Goal: Task Accomplishment & Management: Use online tool/utility

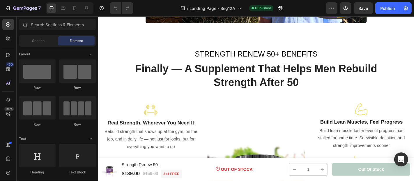
scroll to position [480, 0]
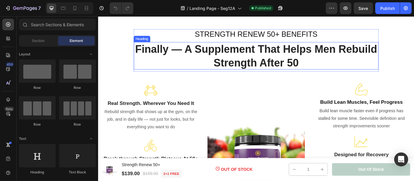
click at [277, 50] on span "Finally — A Supplement That Helps Men Rebuild Strength After 50" at bounding box center [273, 60] width 268 height 28
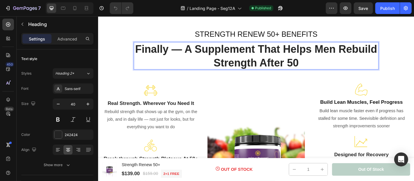
click at [277, 50] on span "Finally — A Supplement That Helps Men Rebuild Strength After 50" at bounding box center [273, 60] width 268 height 28
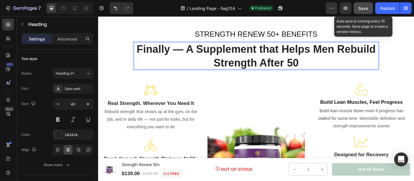
click at [361, 8] on span "Save" at bounding box center [364, 8] width 10 height 5
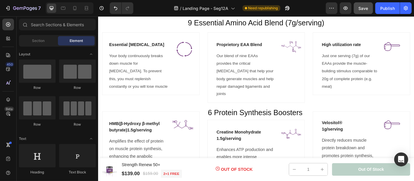
scroll to position [2313, 0]
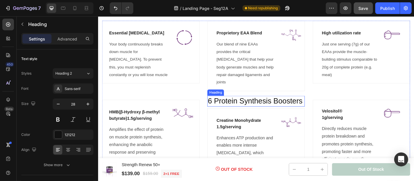
click at [291, 104] on h2 "6 Protein Synthesis Boosters" at bounding box center [273, 110] width 108 height 12
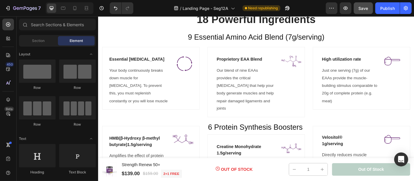
scroll to position [2303, 0]
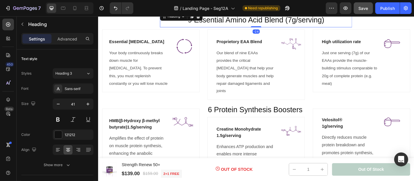
click at [257, 22] on span "9 Essential Amino Acid Blend (7g/serving)" at bounding box center [272, 19] width 151 height 9
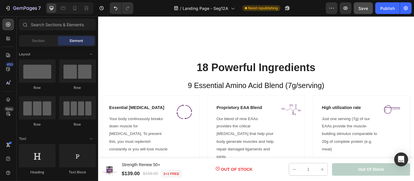
scroll to position [2224, 0]
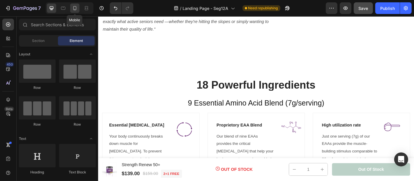
click at [75, 9] on icon at bounding box center [75, 8] width 6 height 6
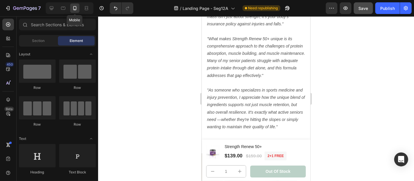
scroll to position [2276, 0]
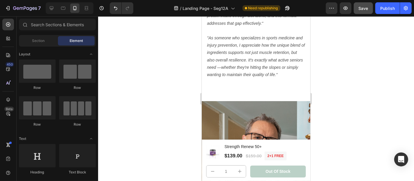
click at [335, 109] on div at bounding box center [256, 98] width 316 height 164
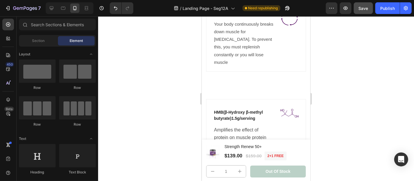
scroll to position [3029, 0]
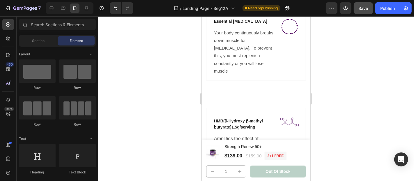
drag, startPoint x: 308, startPoint y: 89, endPoint x: 512, endPoint y: 124, distance: 207.3
click at [52, 9] on icon at bounding box center [52, 8] width 6 height 6
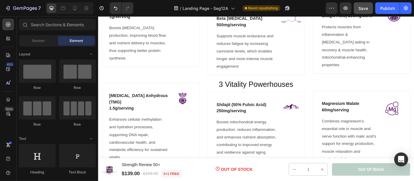
scroll to position [2950, 0]
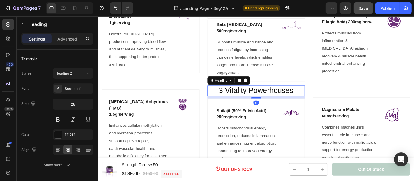
click at [251, 93] on h2 "3 Vitality Powerhouses" at bounding box center [273, 99] width 108 height 12
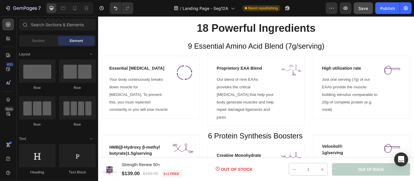
scroll to position [2740, 0]
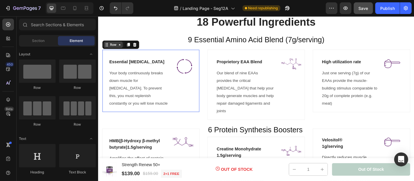
click at [109, 47] on div "Row" at bounding box center [114, 47] width 21 height 7
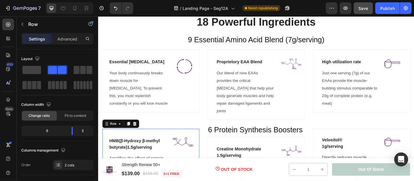
click at [143, 148] on div "HMB (β-Hydroxy β-methyl butyrate) 1.5g/serving Text block Amplifies the effect …" at bounding box center [156, 180] width 108 height 80
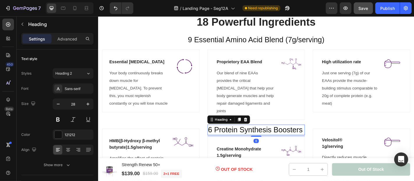
click at [236, 136] on h2 "6 Protein Synthesis Boosters" at bounding box center [273, 142] width 108 height 12
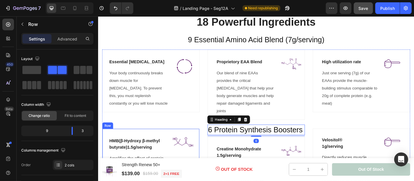
click at [185, 147] on div "HMB (β-Hydroxy β-methyl butyrate) 1.5g/serving Text block Amplifies the effect …" at bounding box center [156, 180] width 108 height 80
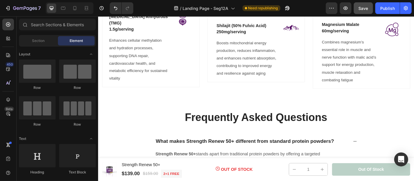
scroll to position [3038, 0]
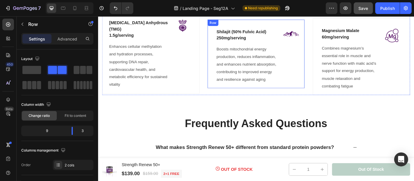
click at [300, 87] on div "Image" at bounding box center [311, 60] width 22 height 62
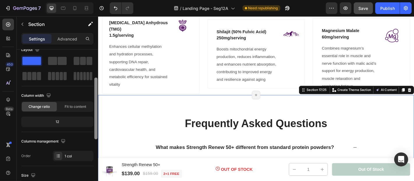
scroll to position [0, 0]
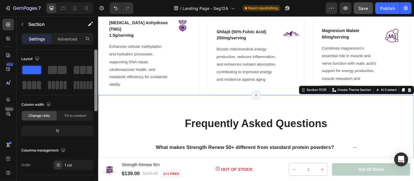
drag, startPoint x: 95, startPoint y: 77, endPoint x: 95, endPoint y: 57, distance: 20.1
click at [95, 57] on div at bounding box center [95, 80] width 3 height 62
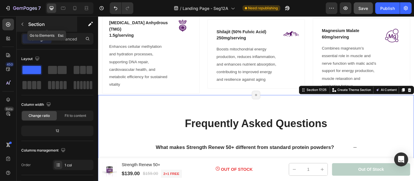
click at [22, 24] on icon "button" at bounding box center [22, 24] width 5 height 5
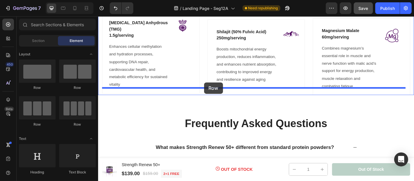
drag, startPoint x: 135, startPoint y: 90, endPoint x: 215, endPoint y: 89, distance: 80.1
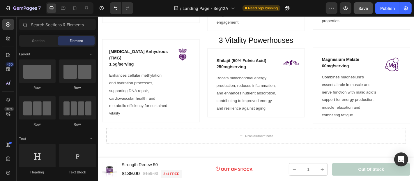
scroll to position [3034, 0]
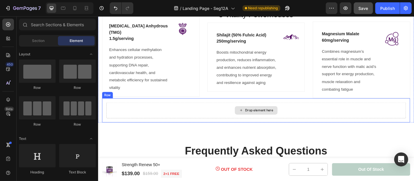
click at [286, 115] on div "Drop element here" at bounding box center [272, 119] width 47 height 9
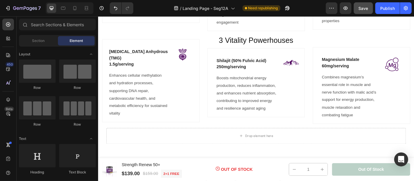
scroll to position [3020, 0]
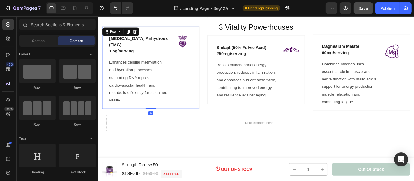
click at [158, 30] on div "[MEDICAL_DATA] Anhydrous (TMG) 1.5g/serving Text block Enhances cellular methyl…" at bounding box center [156, 73] width 108 height 92
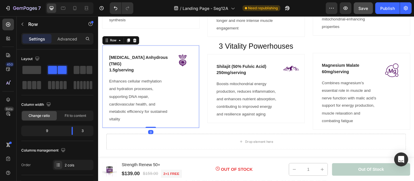
scroll to position [2997, 0]
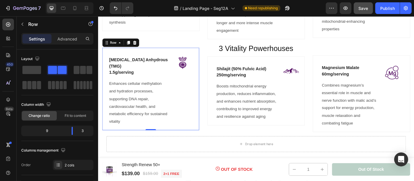
click at [149, 54] on div "[MEDICAL_DATA] Anhydrous (TMG) 1.5g/serving Text block Enhances cellular methyl…" at bounding box center [156, 96] width 108 height 92
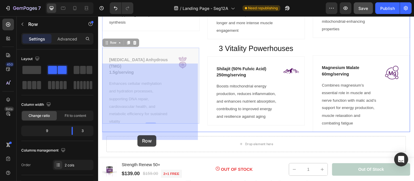
drag, startPoint x: 149, startPoint y: 54, endPoint x: 141, endPoint y: 147, distance: 93.2
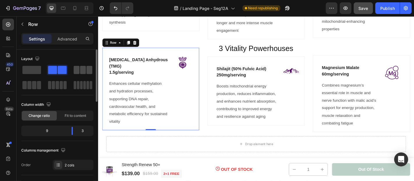
drag, startPoint x: 83, startPoint y: 70, endPoint x: 78, endPoint y: 70, distance: 4.7
click at [78, 70] on div at bounding box center [83, 70] width 19 height 8
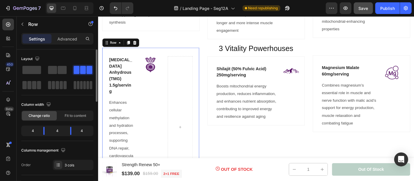
click at [80, 70] on span at bounding box center [83, 70] width 6 height 8
click at [115, 9] on icon "Undo/Redo" at bounding box center [116, 8] width 6 height 6
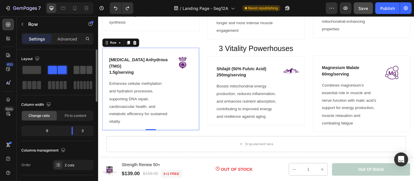
drag, startPoint x: 82, startPoint y: 70, endPoint x: 80, endPoint y: 71, distance: 3.1
click at [80, 71] on div at bounding box center [83, 70] width 19 height 8
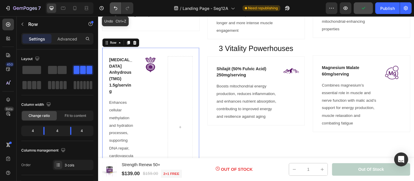
click at [114, 9] on icon "Undo/Redo" at bounding box center [116, 8] width 6 height 6
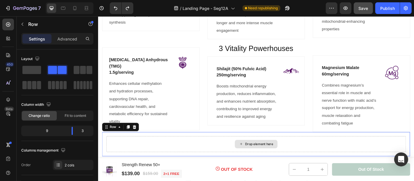
click at [173, 152] on div "Drop element here" at bounding box center [272, 156] width 331 height 17
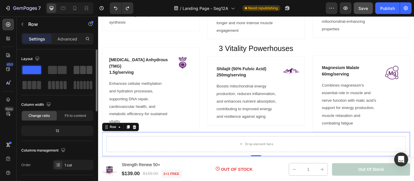
click at [79, 69] on span at bounding box center [77, 70] width 6 height 8
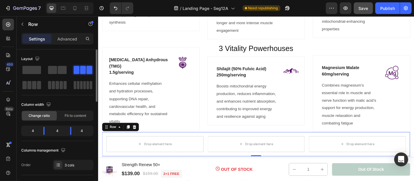
click at [80, 69] on span at bounding box center [83, 70] width 6 height 8
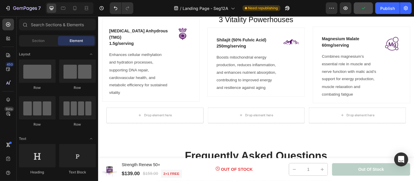
scroll to position [3007, 0]
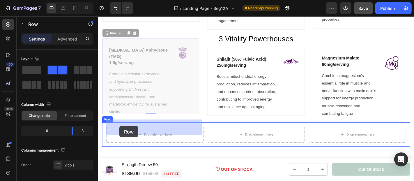
drag, startPoint x: 107, startPoint y: 36, endPoint x: 121, endPoint y: 137, distance: 102.6
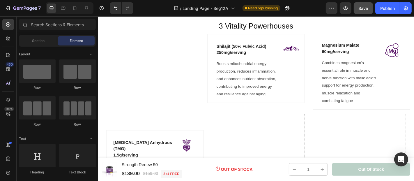
scroll to position [2993, 0]
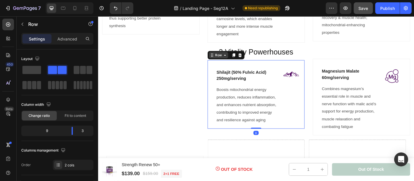
click at [222, 55] on div "Row" at bounding box center [230, 58] width 21 height 7
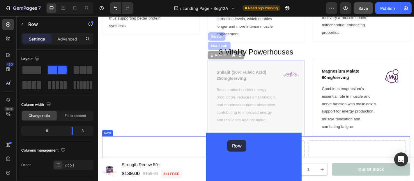
drag, startPoint x: 222, startPoint y: 52, endPoint x: 241, endPoint y: 153, distance: 102.7
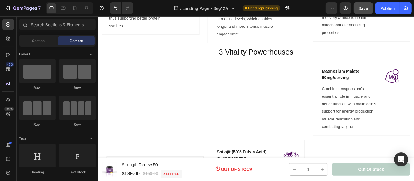
scroll to position [3021, 0]
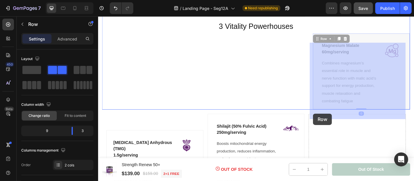
drag, startPoint x: 335, startPoint y: 30, endPoint x: 335, endPoint y: 123, distance: 93.7
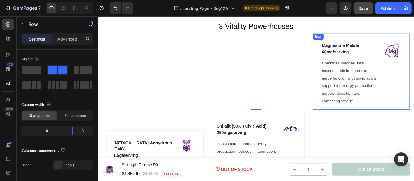
click at [338, 35] on div "Row" at bounding box center [341, 38] width 12 height 7
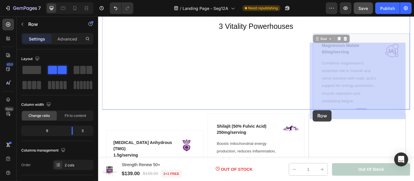
drag, startPoint x: 336, startPoint y: 33, endPoint x: 335, endPoint y: 120, distance: 86.8
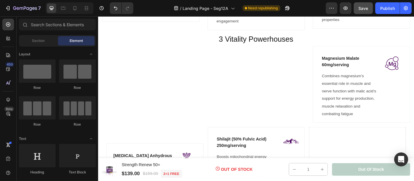
scroll to position [3014, 0]
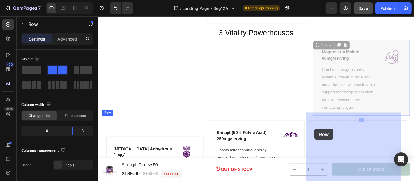
drag, startPoint x: 335, startPoint y: 31, endPoint x: 337, endPoint y: 140, distance: 108.9
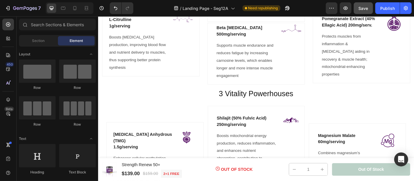
scroll to position [2954, 0]
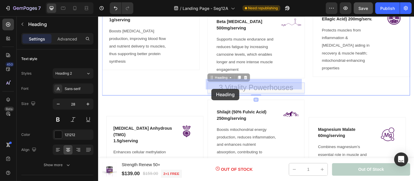
drag, startPoint x: 220, startPoint y: 79, endPoint x: 223, endPoint y: 96, distance: 17.5
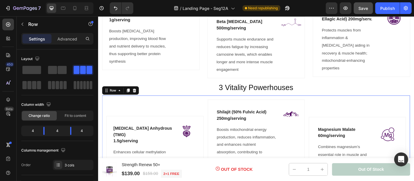
click at [336, 108] on div "Magnesium Malate 60mg/serving Text block Combines magnesium’s essential role in…" at bounding box center [384, 163] width 107 height 110
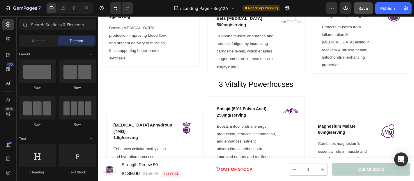
scroll to position [2971, 0]
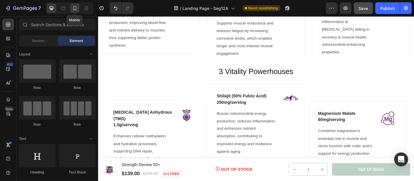
click at [74, 10] on icon at bounding box center [74, 8] width 3 height 4
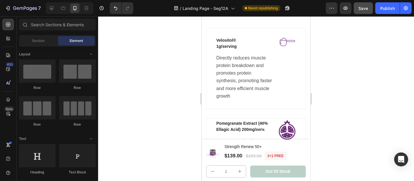
scroll to position [3622, 0]
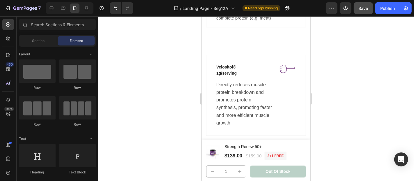
drag, startPoint x: 308, startPoint y: 102, endPoint x: 513, endPoint y: 135, distance: 208.2
click at [51, 9] on icon at bounding box center [52, 8] width 6 height 6
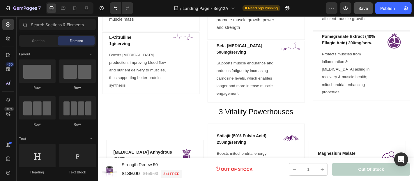
scroll to position [3201, 0]
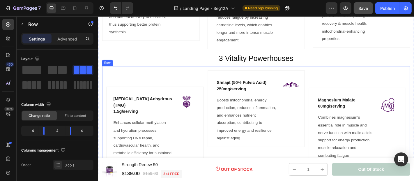
click at [192, 71] on div "[MEDICAL_DATA] Anhydrous (TMG) 1.5g/serving Text block Enhances cellular methyl…" at bounding box center [272, 130] width 341 height 119
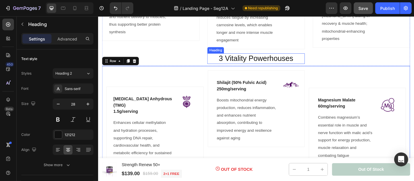
click at [240, 57] on h2 "3 Vitality Powerhouses" at bounding box center [273, 63] width 108 height 12
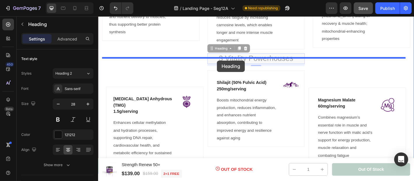
drag, startPoint x: 223, startPoint y: 45, endPoint x: 229, endPoint y: 65, distance: 21.1
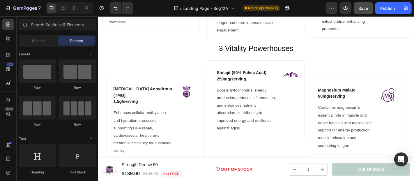
scroll to position [3227, 0]
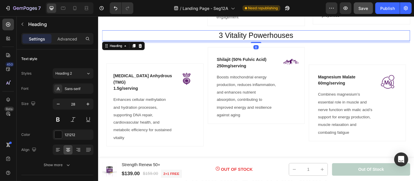
click at [230, 31] on h2 "3 Vitality Powerhouses" at bounding box center [272, 37] width 341 height 12
click at [245, 31] on h2 "3 Vitality Powerhouses" at bounding box center [272, 37] width 341 height 12
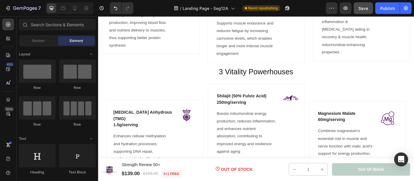
scroll to position [3172, 0]
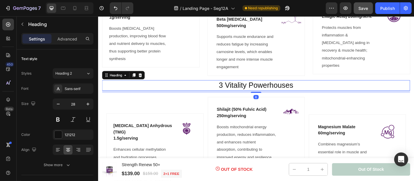
click at [252, 87] on p "3 Vitality Powerhouses" at bounding box center [272, 92] width 339 height 10
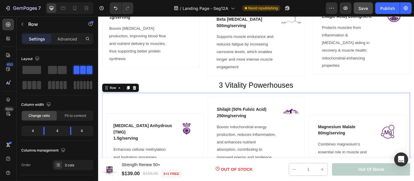
click at [190, 105] on div "[MEDICAL_DATA] Anhydrous (TMG) 1.5g/serving Text block Enhances cellular methyl…" at bounding box center [160, 160] width 107 height 110
click at [351, 105] on div "Magnesium Malate 60mg/serving Text block Combines magnesium’s essential role in…" at bounding box center [384, 160] width 107 height 110
click at [164, 100] on div "[MEDICAL_DATA] Anhydrous (TMG) 1.5g/serving Text block Enhances cellular methyl…" at bounding box center [272, 159] width 341 height 119
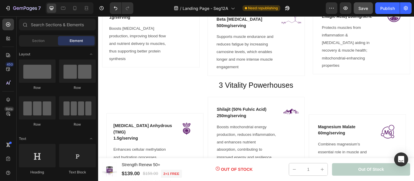
scroll to position [3102, 0]
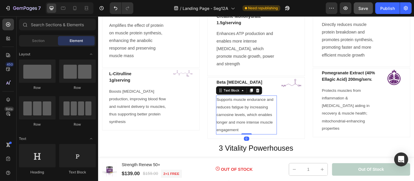
click at [286, 105] on span "Supports muscle endurance and reduces fatigue by increasing carnosine levels, w…" at bounding box center [260, 124] width 63 height 38
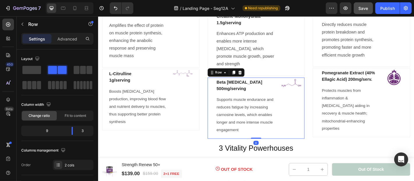
click at [322, 99] on div "Beta [MEDICAL_DATA] 500mg/serving Text block Supports muscle endurance and redu…" at bounding box center [273, 117] width 108 height 68
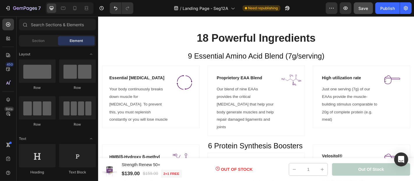
scroll to position [2757, 0]
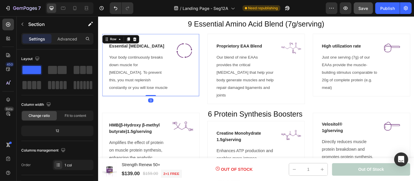
click at [110, 37] on div "Essential [MEDICAL_DATA] Text block Your body continuously breaks down muscle f…" at bounding box center [156, 69] width 108 height 69
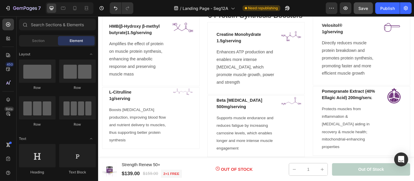
scroll to position [2909, 0]
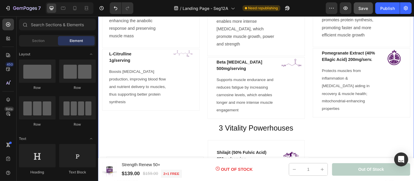
click at [310, 121] on div "18 Powerful Ingredients Heading 9 Essential Amino Acid Blend (7g/serving) Headi…" at bounding box center [272, 56] width 341 height 422
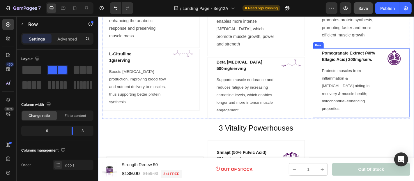
click at [338, 116] on div "Pomegranate Extract (40% Ellagic Acid) 200mg/serv. Text block Protects muscles …" at bounding box center [389, 89] width 108 height 77
click at [330, 119] on div "Essential [MEDICAL_DATA] Text block Your body continuously breaks down muscle f…" at bounding box center [272, 6] width 341 height 245
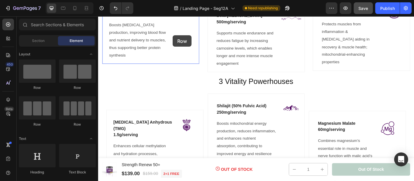
scroll to position [2958, 0]
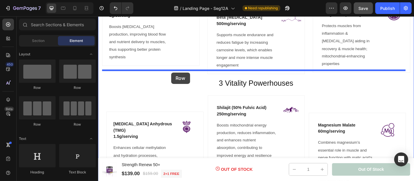
drag, startPoint x: 135, startPoint y: 90, endPoint x: 178, endPoint y: 78, distance: 44.7
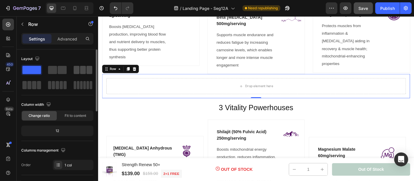
drag, startPoint x: 84, startPoint y: 70, endPoint x: 86, endPoint y: 68, distance: 3.1
click at [86, 68] on div at bounding box center [83, 70] width 19 height 8
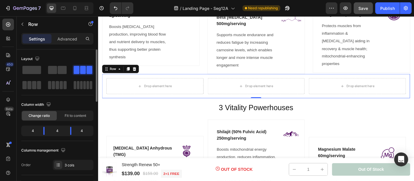
click at [86, 68] on span at bounding box center [89, 70] width 6 height 8
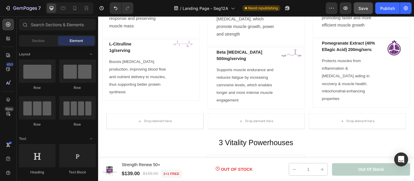
scroll to position [2941, 0]
